Goal: Task Accomplishment & Management: Use online tool/utility

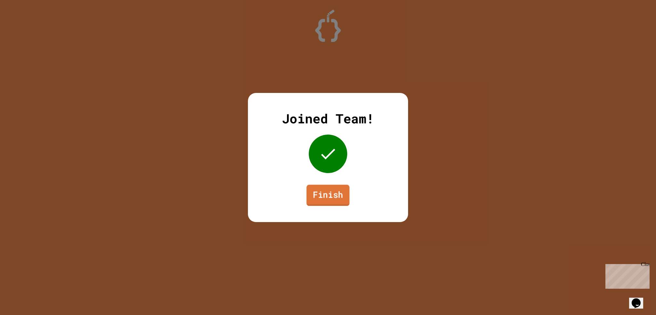
click at [331, 196] on link "Finish" at bounding box center [328, 194] width 43 height 21
click at [314, 201] on link "Finish" at bounding box center [327, 194] width 43 height 21
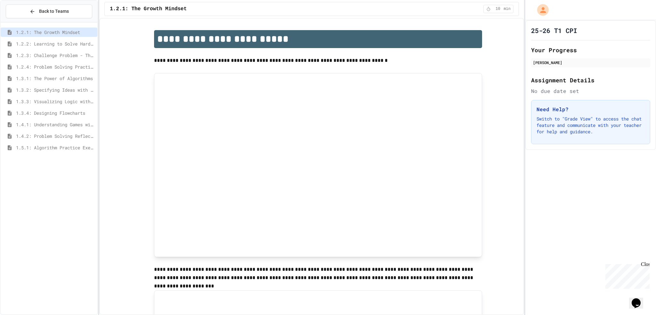
click at [44, 147] on span "1.5.1: Algorithm Practice Exercises" at bounding box center [55, 147] width 79 height 7
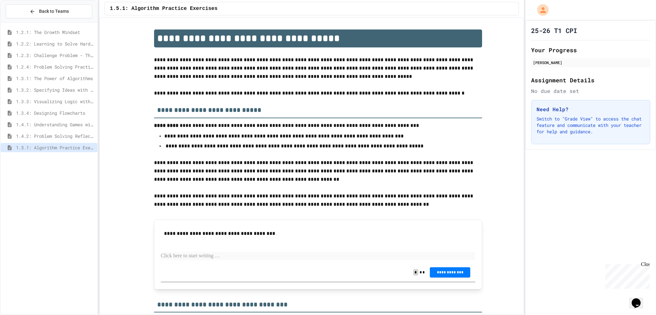
click at [73, 115] on span "1.3.4: Designing Flowcharts" at bounding box center [55, 113] width 79 height 7
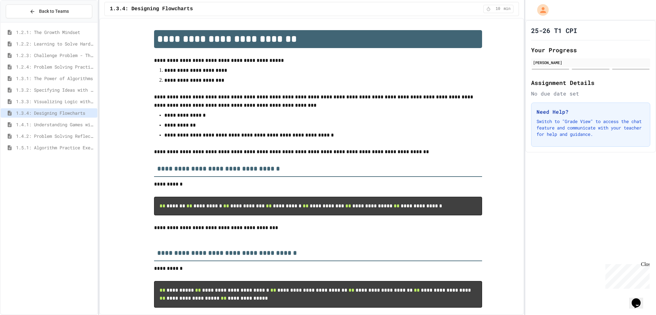
click at [74, 86] on span "1.3.2: Specifying Ideas with Pseudocode" at bounding box center [55, 89] width 79 height 7
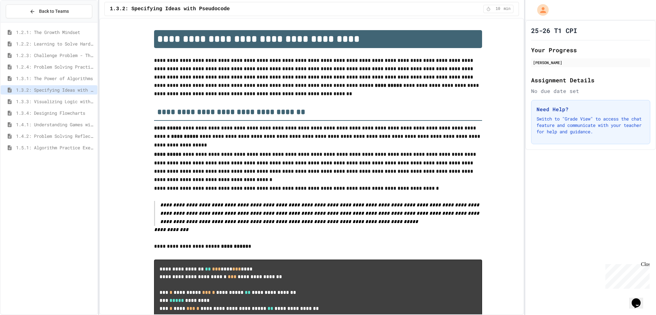
click at [70, 68] on span "1.2.4: Problem Solving Practice" at bounding box center [55, 66] width 79 height 7
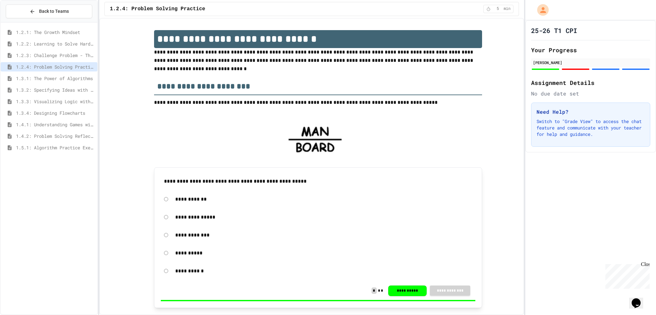
scroll to position [64, 0]
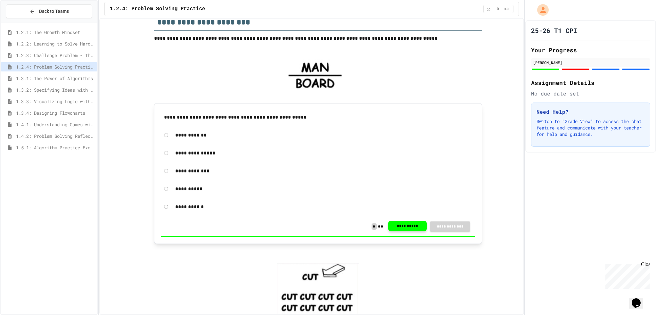
click at [402, 229] on button "**********" at bounding box center [407, 226] width 38 height 11
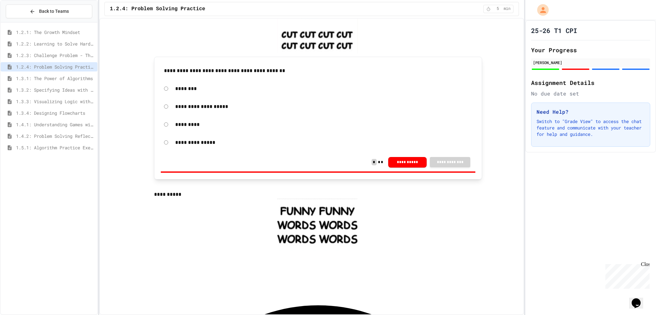
scroll to position [288, 0]
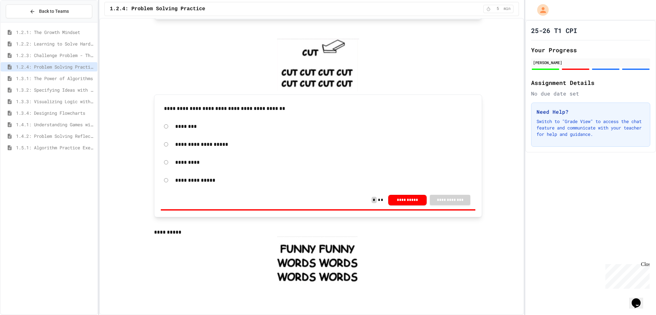
click at [39, 75] on span "1.3.1: The Power of Algorithms" at bounding box center [55, 78] width 79 height 7
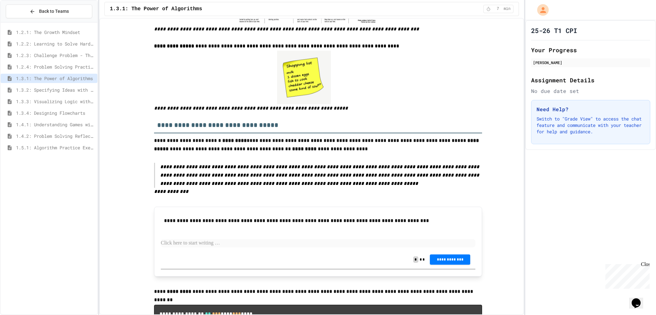
scroll to position [128, 0]
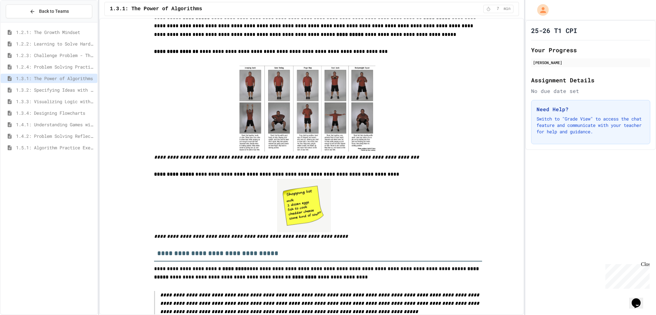
click at [31, 64] on span "1.2.4: Problem Solving Practice" at bounding box center [55, 66] width 79 height 7
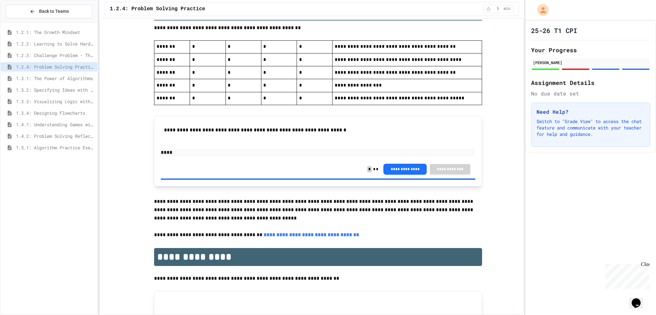
scroll to position [1449, 0]
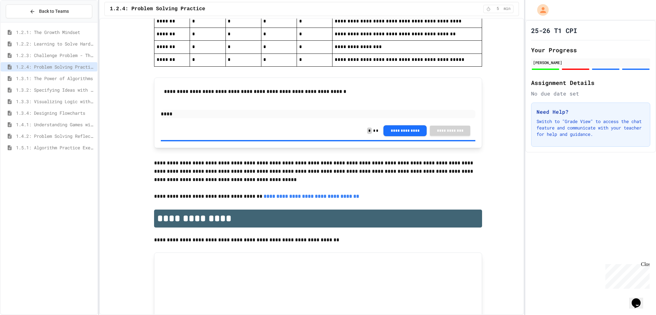
click at [72, 77] on span "1.3.1: The Power of Algorithms" at bounding box center [55, 78] width 79 height 7
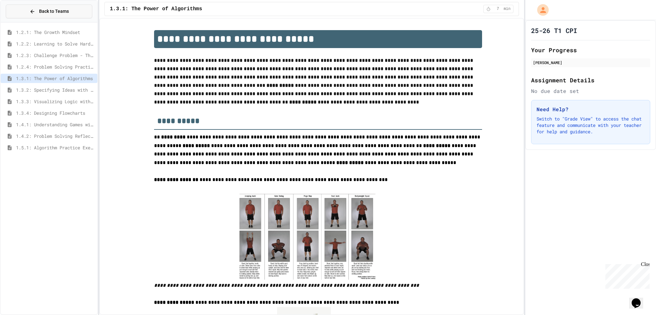
click at [42, 11] on span "Back to Teams" at bounding box center [54, 11] width 30 height 7
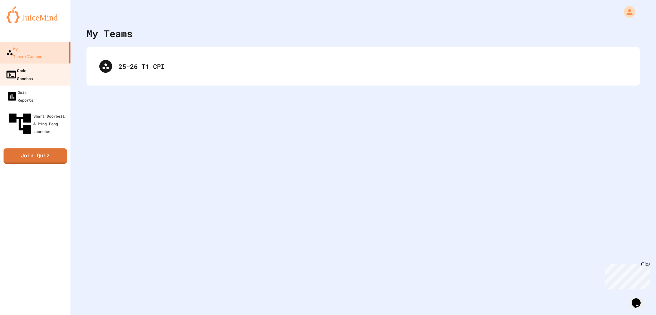
click at [33, 66] on div "Code Sandbox" at bounding box center [19, 74] width 28 height 16
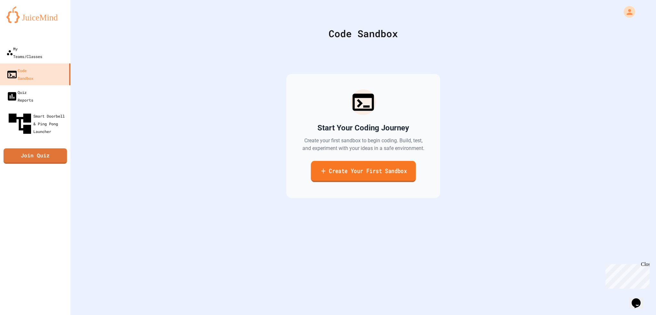
click at [368, 176] on link "Create Your First Sandbox" at bounding box center [363, 171] width 105 height 21
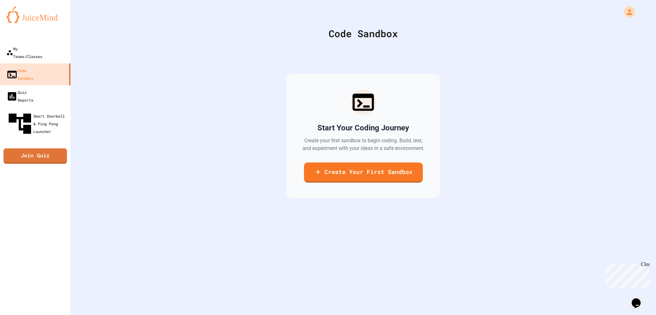
type input "****"
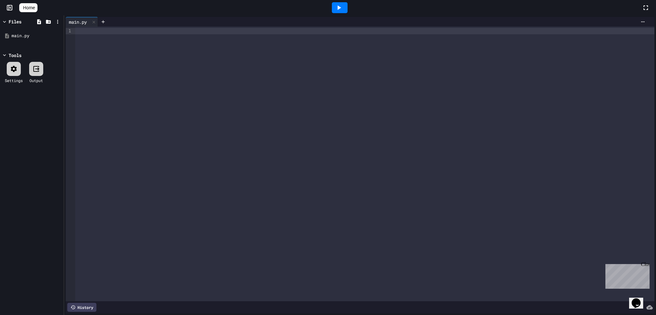
click at [634, 298] on icon "Opens Chat This icon Opens the chat window." at bounding box center [636, 303] width 10 height 10
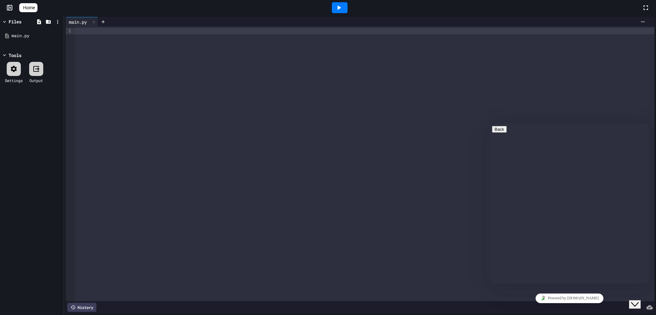
click at [489, 123] on textarea at bounding box center [489, 123] width 0 height 0
type textarea "**********"
click at [575, 297] on link "Powered by [DOMAIN_NAME]" at bounding box center [570, 298] width 68 height 10
